Goal: Task Accomplishment & Management: Use online tool/utility

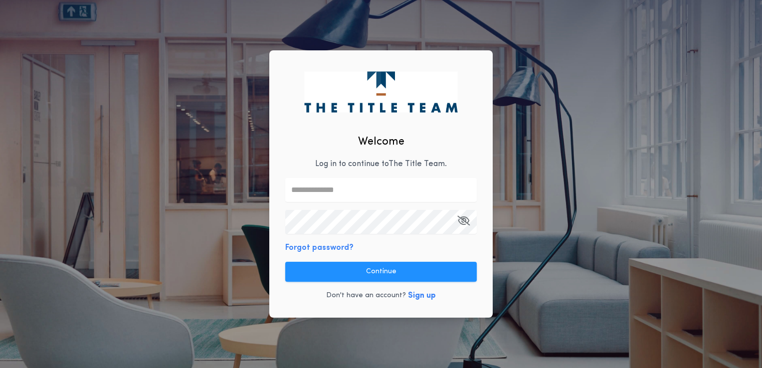
click at [391, 187] on input "text" at bounding box center [380, 190] width 191 height 24
type input "**********"
click at [464, 221] on icon "button" at bounding box center [463, 220] width 12 height 0
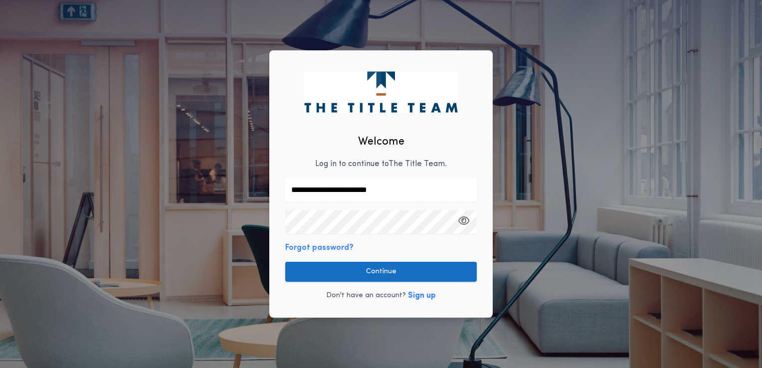
click at [395, 268] on button "Continue" at bounding box center [380, 272] width 191 height 20
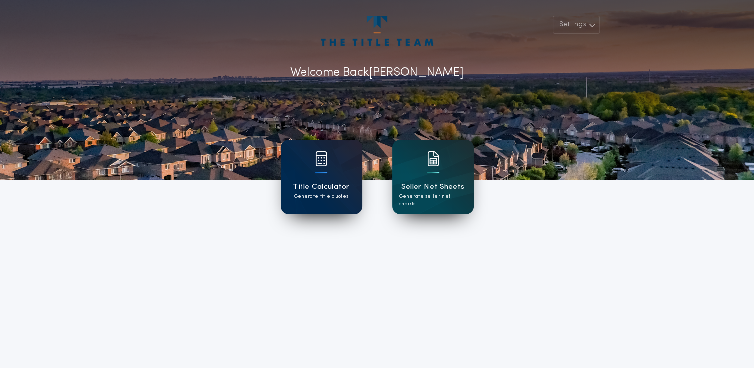
click at [331, 190] on h1 "Title Calculator" at bounding box center [321, 186] width 57 height 11
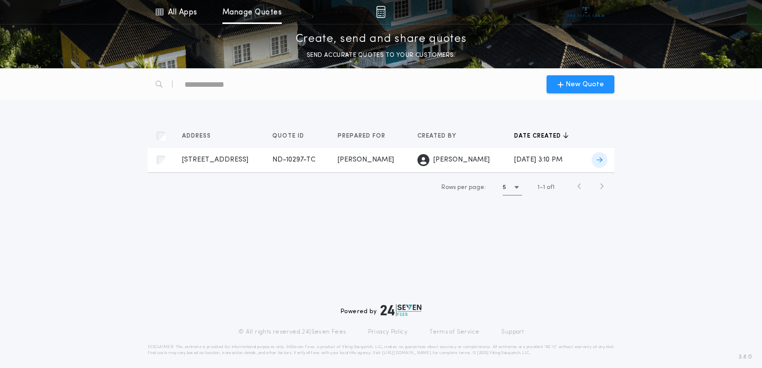
click at [392, 159] on div "[PERSON_NAME]" at bounding box center [369, 160] width 63 height 10
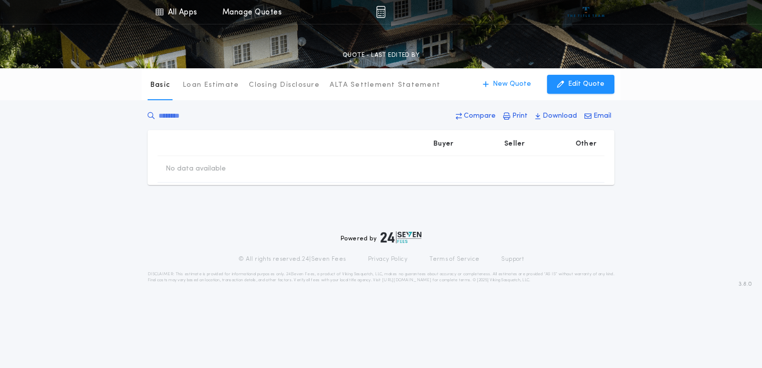
type input "********"
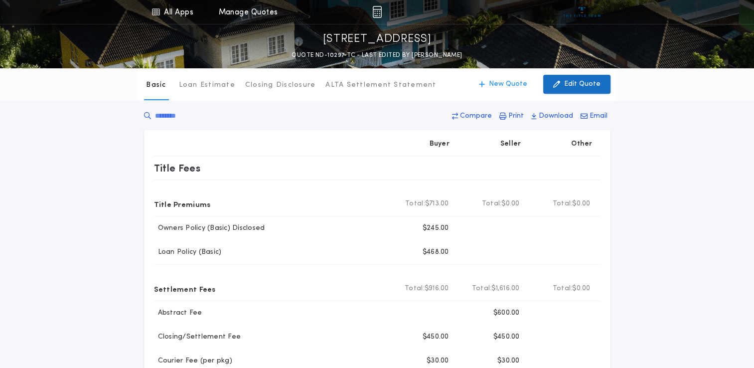
click at [574, 85] on p "Edit Quote" at bounding box center [582, 84] width 36 height 10
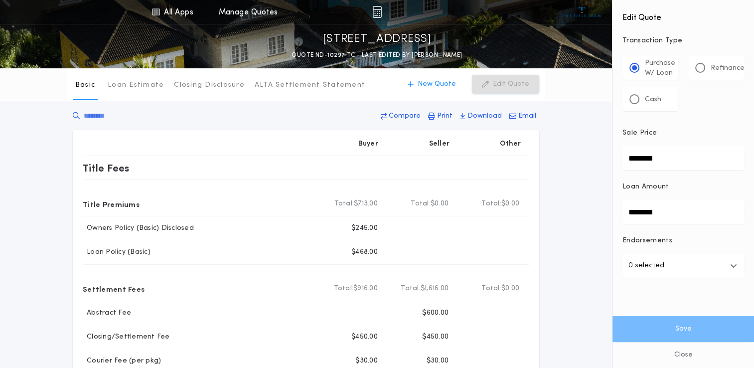
drag, startPoint x: 668, startPoint y: 211, endPoint x: 574, endPoint y: 201, distance: 94.8
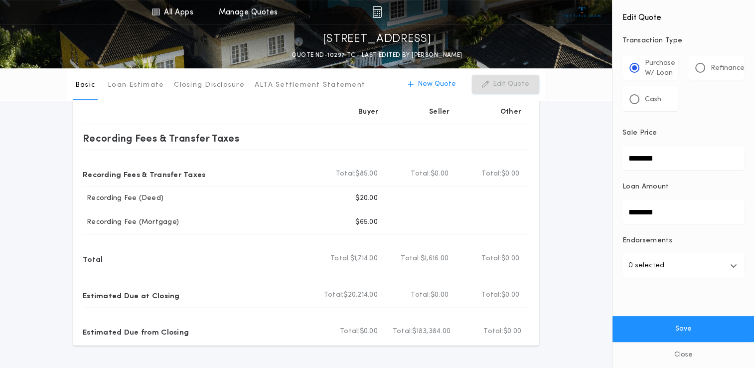
scroll to position [407, 0]
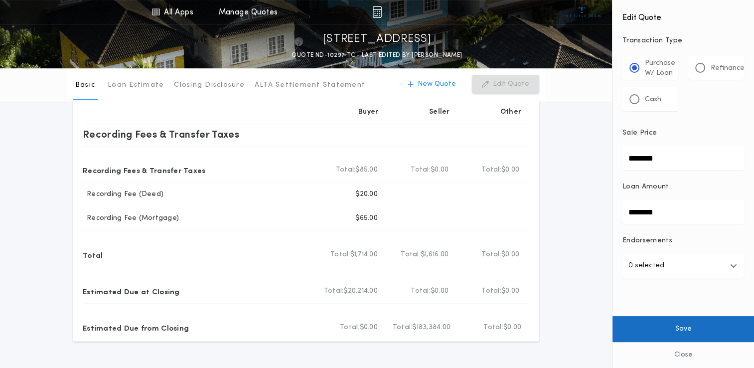
type input "********"
click at [688, 329] on button "Save" at bounding box center [684, 329] width 142 height 26
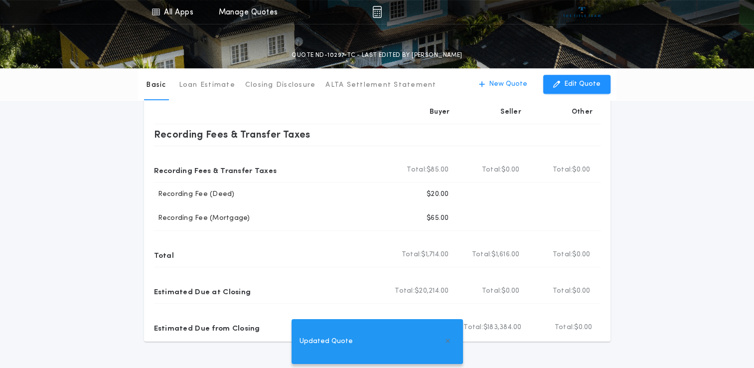
type input "********"
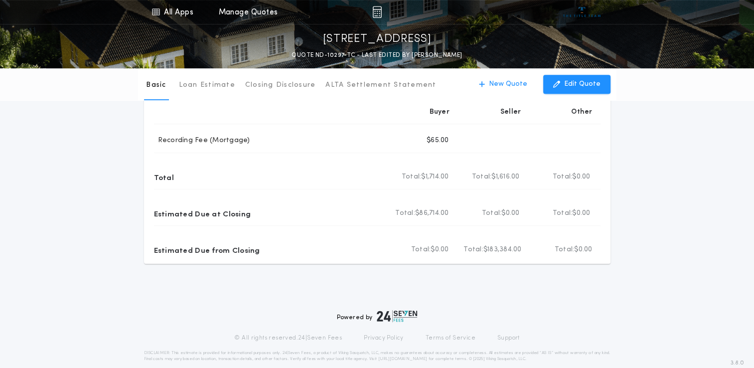
scroll to position [486, 0]
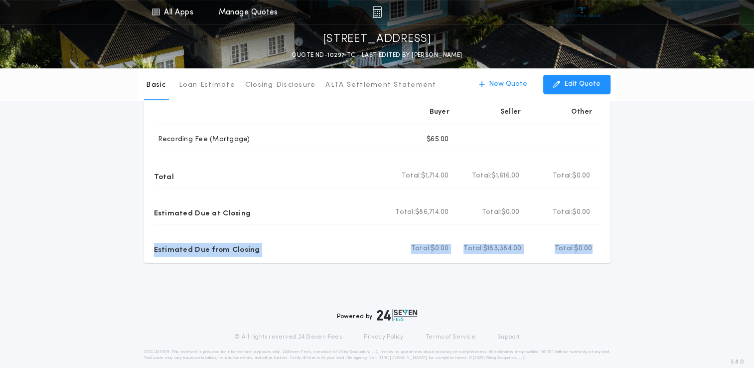
drag, startPoint x: 754, startPoint y: 256, endPoint x: 758, endPoint y: 217, distance: 39.1
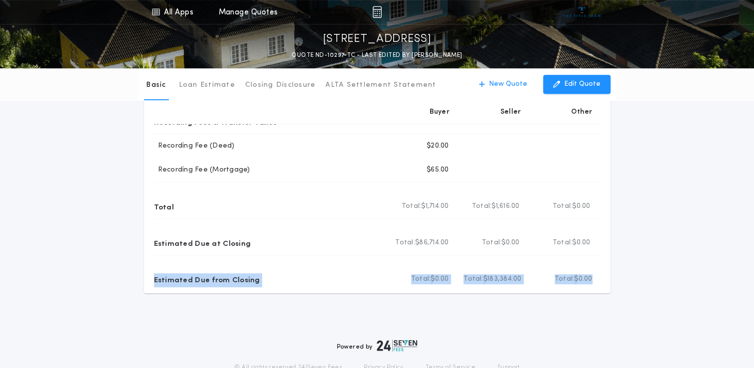
scroll to position [458, 0]
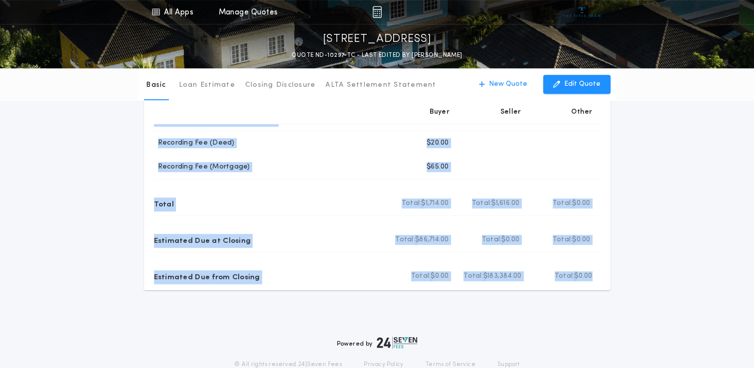
drag, startPoint x: 597, startPoint y: 279, endPoint x: 120, endPoint y: 127, distance: 501.3
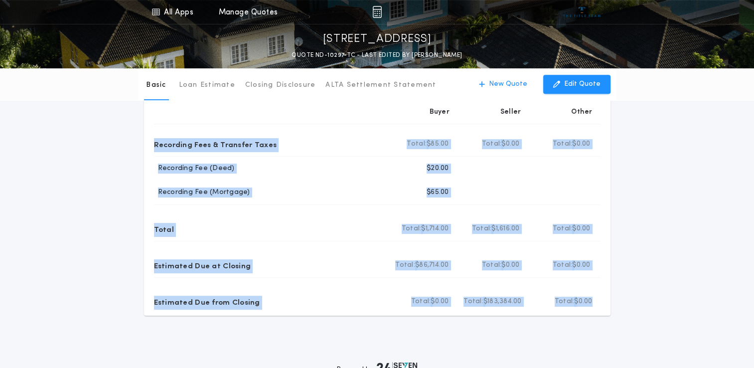
scroll to position [434, 0]
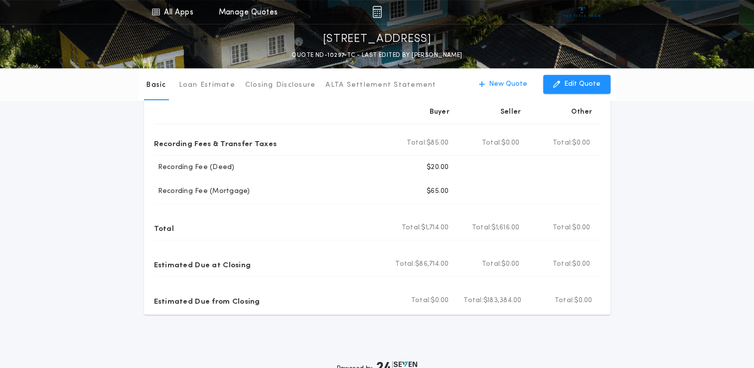
click at [698, 317] on div "Powered by © All rights reserved. 24|Seven Fees Privacy Policy Terms of Service…" at bounding box center [377, 370] width 754 height 110
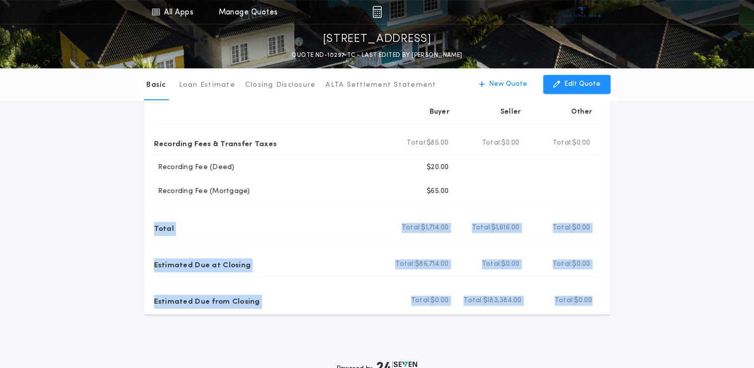
drag, startPoint x: 604, startPoint y: 298, endPoint x: 148, endPoint y: 222, distance: 462.5
click at [148, 222] on div "Buyer Seller Other Title Fees Title Premiums Total Buyer Total: $713.00 Total S…" at bounding box center [377, 5] width 467 height 618
copy div "Total Total Buyer Total: $1,714.00 Total Seller Total: $1,616.00 Total Other To…"
click at [512, 91] on button "New Quote" at bounding box center [503, 84] width 68 height 19
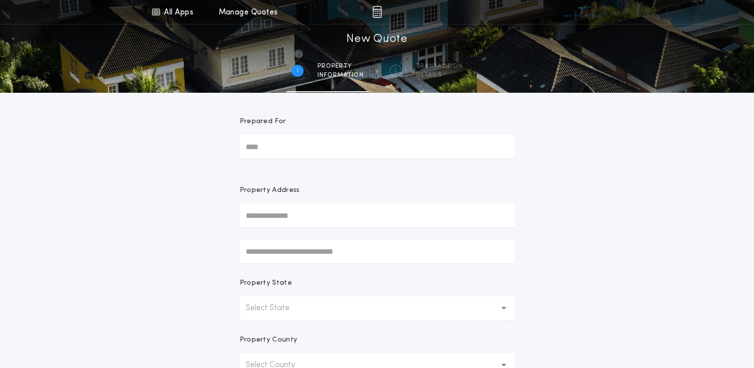
click at [341, 139] on input "Prepared For" at bounding box center [377, 147] width 275 height 24
type input "**********"
click at [323, 208] on input "text" at bounding box center [377, 215] width 275 height 24
type input "**********"
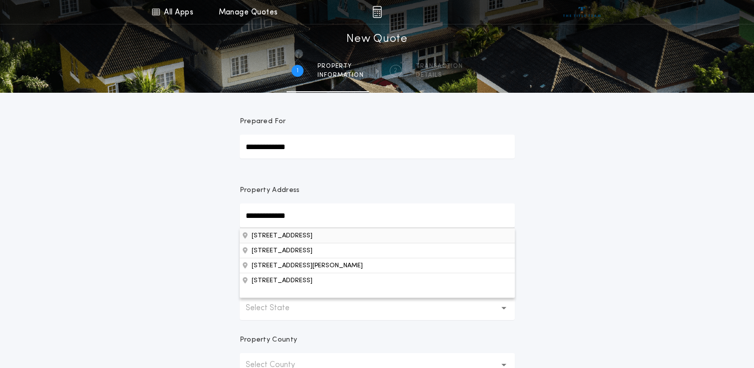
click at [285, 235] on button "[STREET_ADDRESS]" at bounding box center [377, 235] width 275 height 15
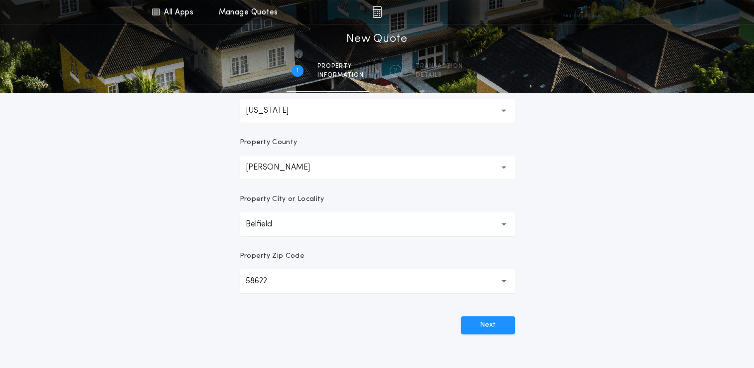
scroll to position [213, 0]
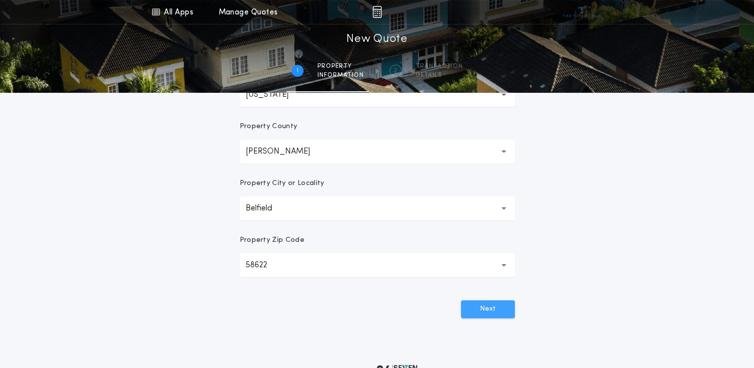
click at [503, 311] on button "Next" at bounding box center [488, 309] width 54 height 18
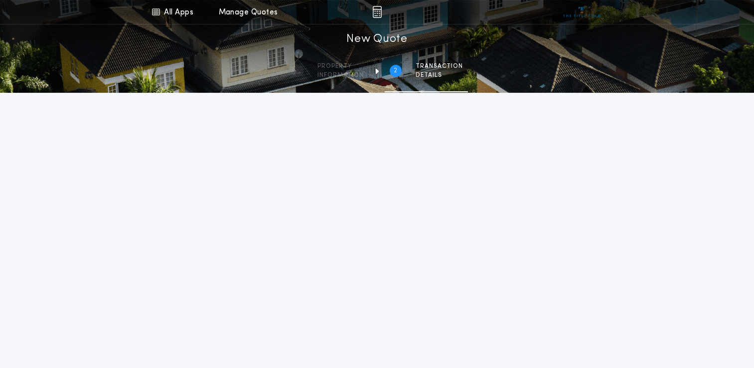
scroll to position [0, 0]
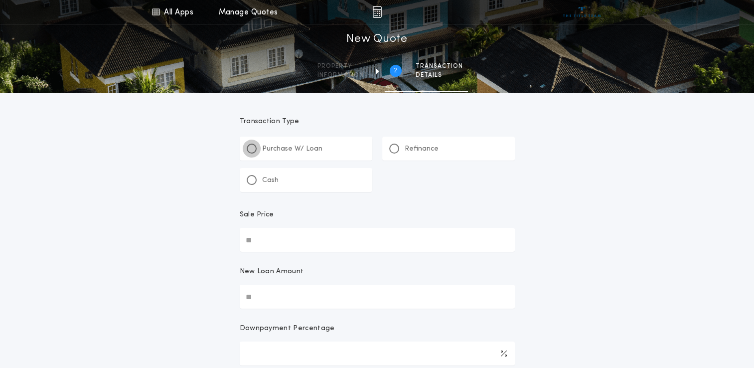
click at [249, 144] on div at bounding box center [252, 149] width 10 height 10
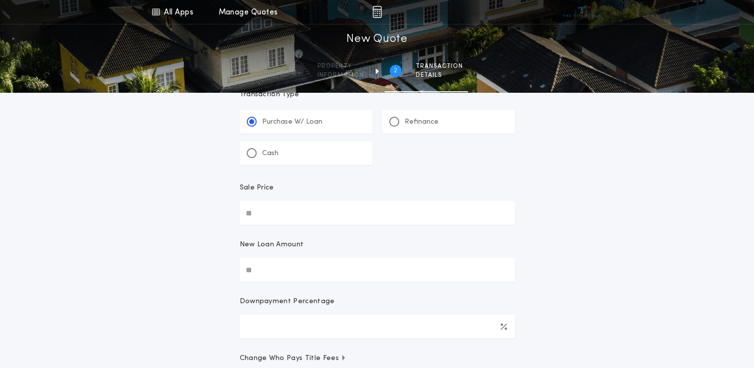
scroll to position [26, 0]
click at [249, 157] on div at bounding box center [252, 154] width 10 height 10
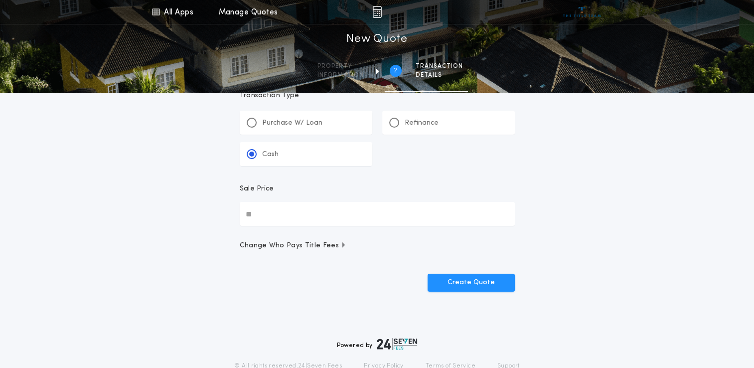
click at [271, 216] on input "Sale Price" at bounding box center [377, 214] width 275 height 24
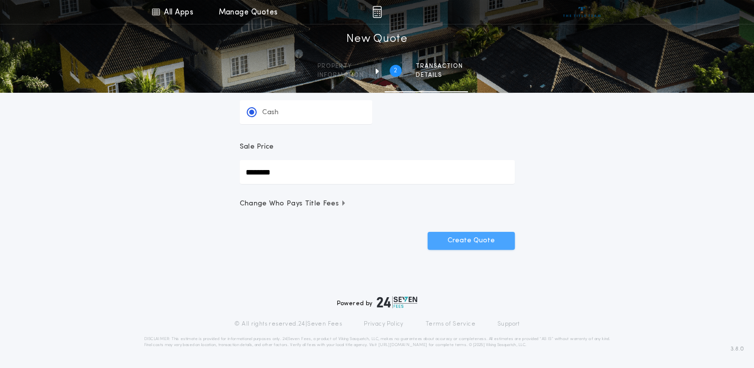
type input "********"
click at [487, 238] on button "Create Quote" at bounding box center [471, 241] width 87 height 18
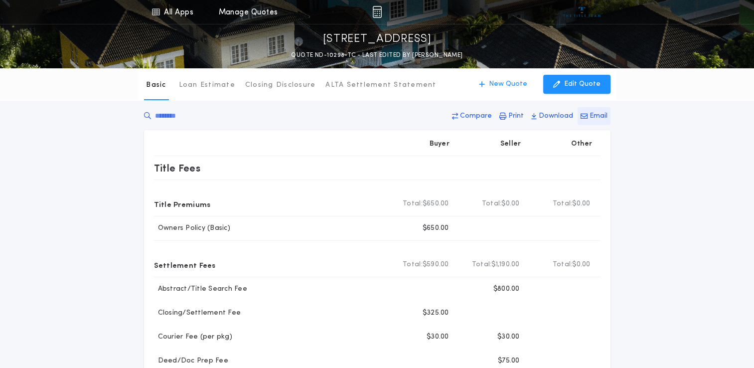
click at [597, 118] on p "Email" at bounding box center [599, 116] width 18 height 10
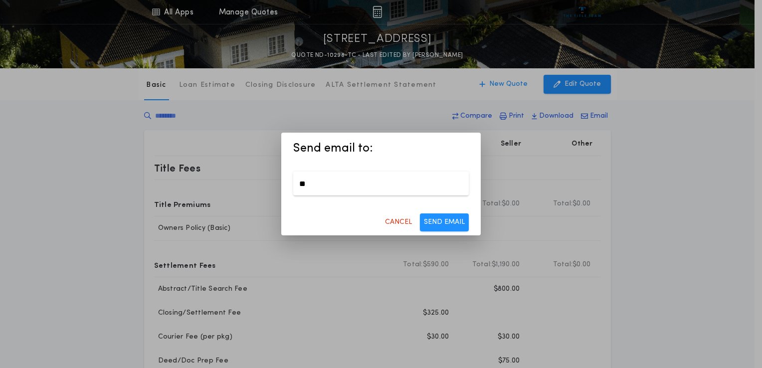
type input "**********"
click at [432, 225] on button "SEND EMAIL" at bounding box center [444, 222] width 49 height 18
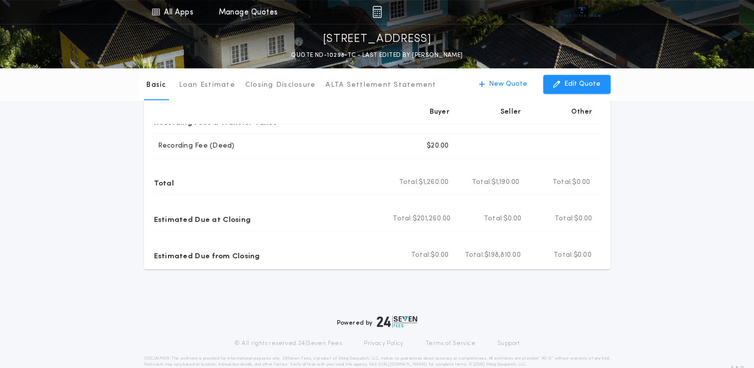
scroll to position [410, 0]
